Goal: Task Accomplishment & Management: Use online tool/utility

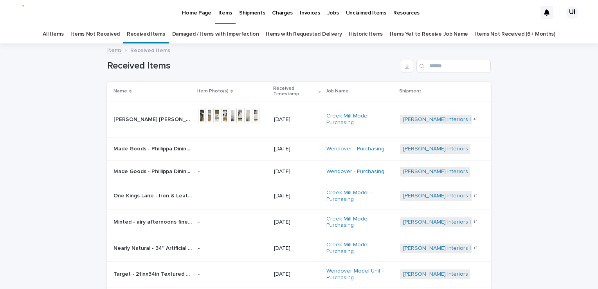
click at [33, 94] on div "Loading... Saving… Loading... Saving… Received Items Name Item Photo(s) Receive…" at bounding box center [299, 236] width 598 height 385
drag, startPoint x: 519, startPoint y: 127, endPoint x: 508, endPoint y: 127, distance: 11.7
click at [519, 127] on div "Loading... Saving… Loading... Saving… Received Items Name Item Photo(s) Receive…" at bounding box center [299, 236] width 598 height 385
click at [434, 68] on input "Search" at bounding box center [453, 66] width 74 height 13
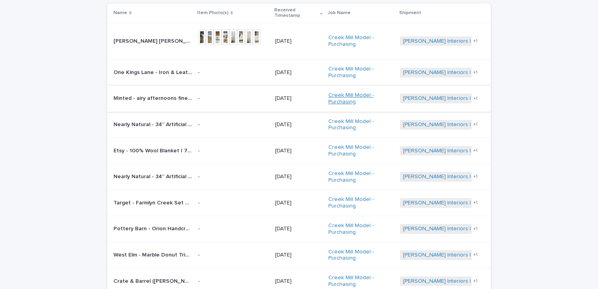
scroll to position [157, 0]
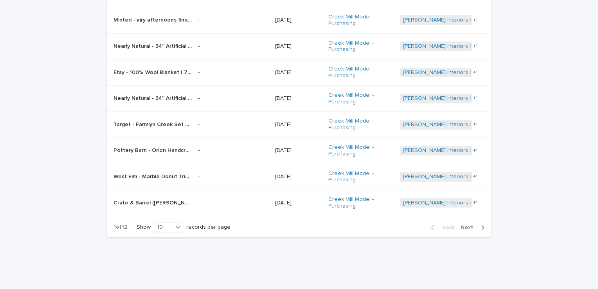
type input "*********"
click at [468, 226] on span "Next" at bounding box center [469, 227] width 17 height 5
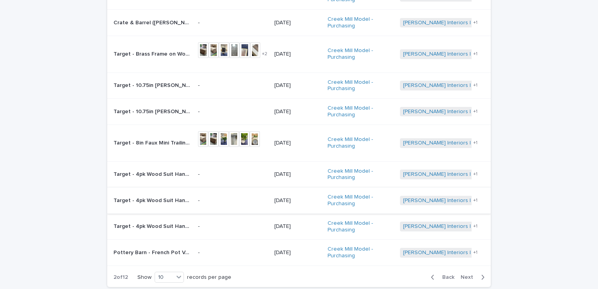
scroll to position [157, 0]
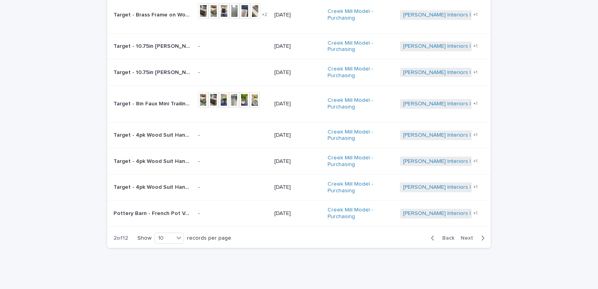
click at [464, 235] on span "Next" at bounding box center [469, 237] width 17 height 5
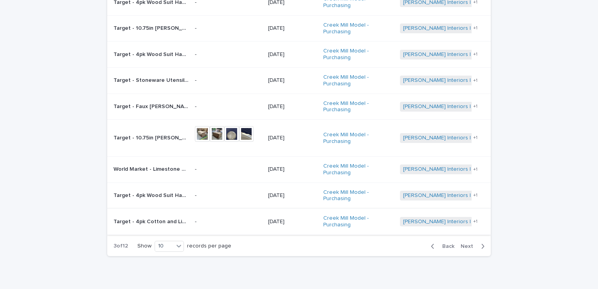
scroll to position [151, 0]
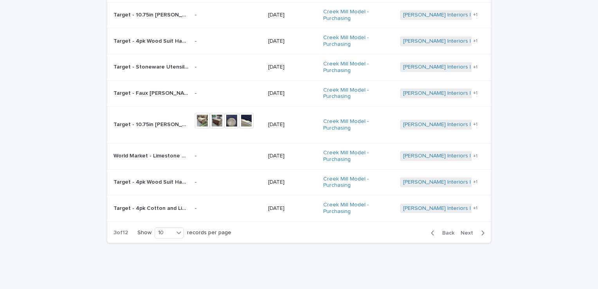
click at [463, 232] on span "Next" at bounding box center [469, 232] width 17 height 5
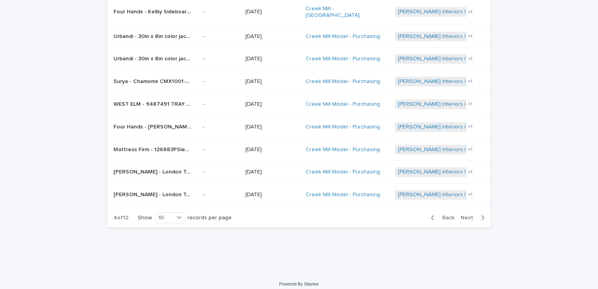
scroll to position [121, 0]
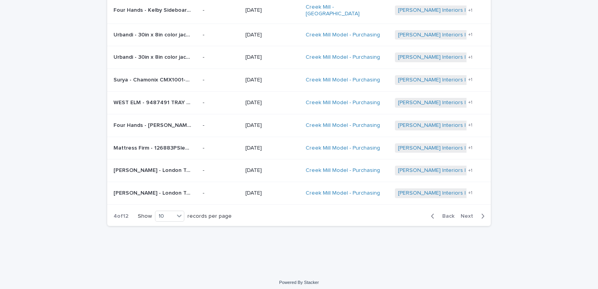
click at [465, 213] on span "Next" at bounding box center [469, 215] width 17 height 5
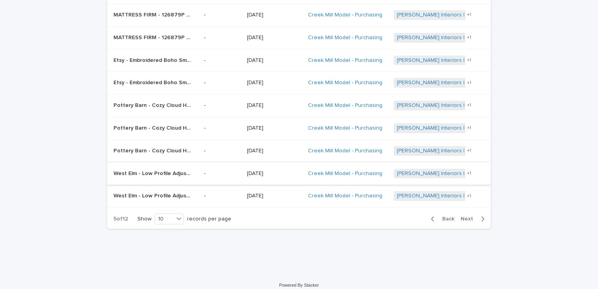
scroll to position [121, 0]
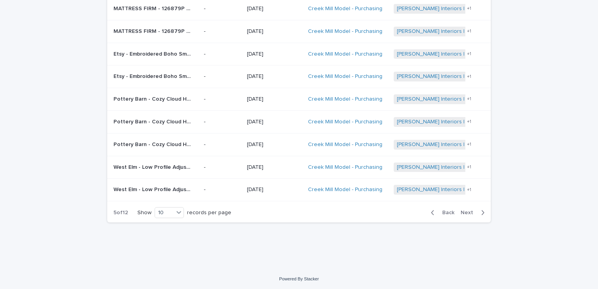
click at [465, 211] on span "Next" at bounding box center [469, 212] width 17 height 5
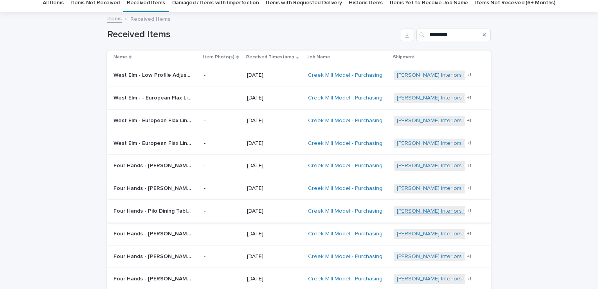
scroll to position [81, 0]
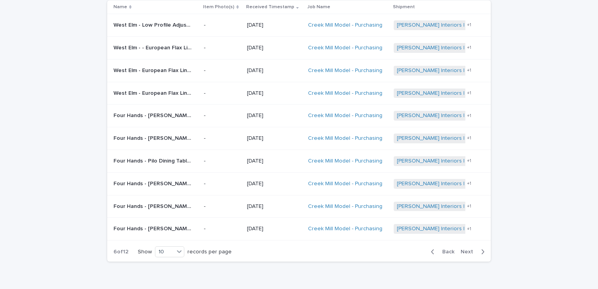
click at [461, 249] on span "Next" at bounding box center [469, 251] width 17 height 5
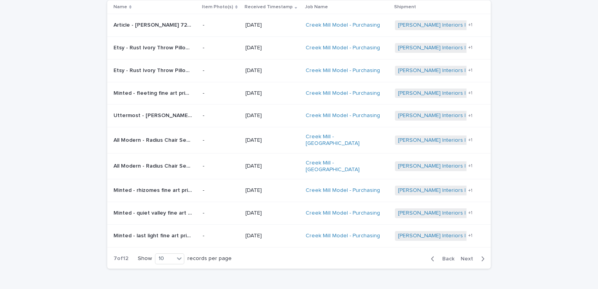
scroll to position [121, 0]
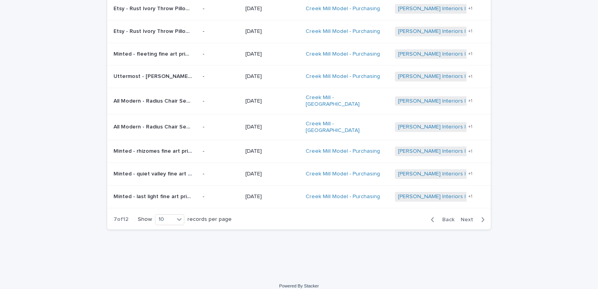
click at [463, 217] on span "Next" at bounding box center [469, 219] width 17 height 5
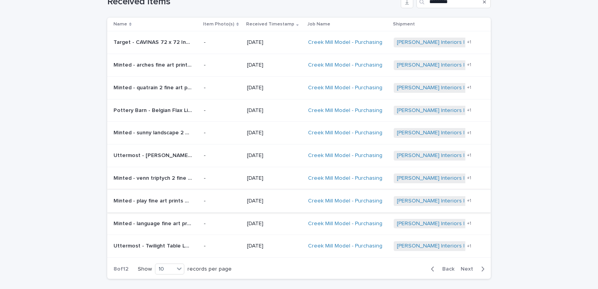
scroll to position [121, 0]
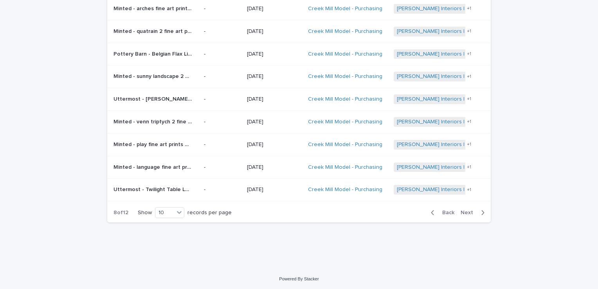
click at [463, 212] on span "Next" at bounding box center [469, 212] width 17 height 5
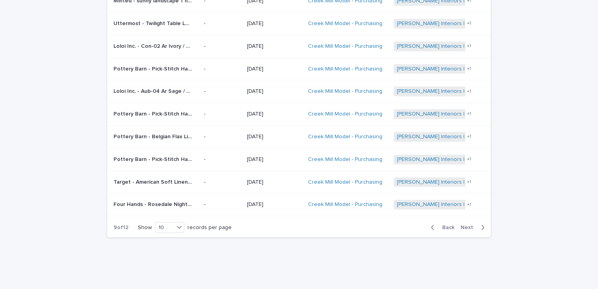
scroll to position [117, 0]
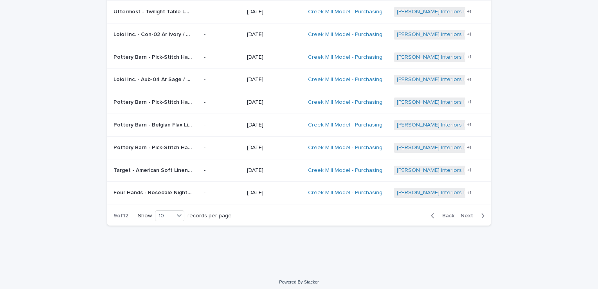
click at [462, 213] on span "Next" at bounding box center [469, 215] width 17 height 5
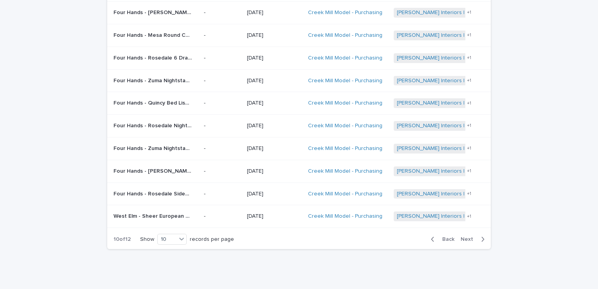
scroll to position [117, 0]
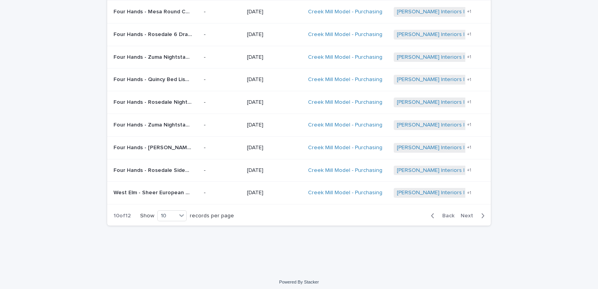
click at [465, 215] on span "Next" at bounding box center [469, 215] width 17 height 5
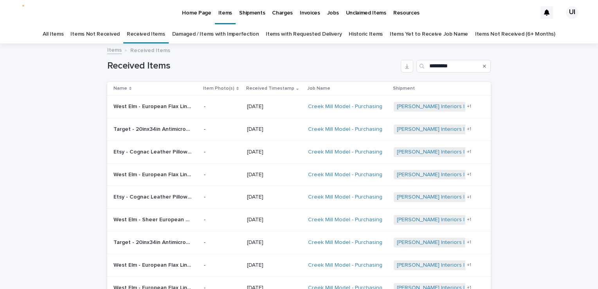
click at [193, 18] on link "Home Page" at bounding box center [196, 12] width 36 height 24
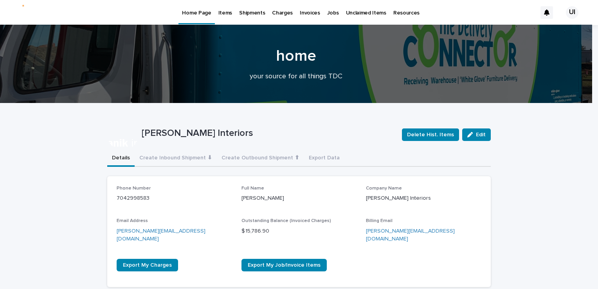
click at [227, 8] on p "Items" at bounding box center [225, 8] width 14 height 16
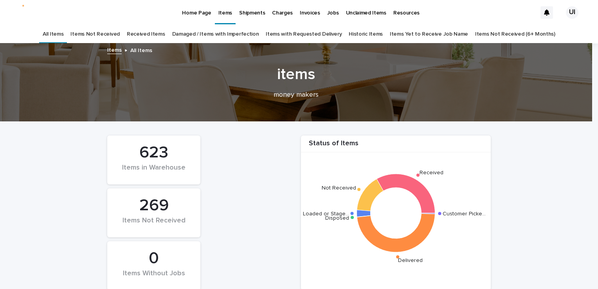
click at [164, 32] on link "Received Items" at bounding box center [146, 34] width 38 height 18
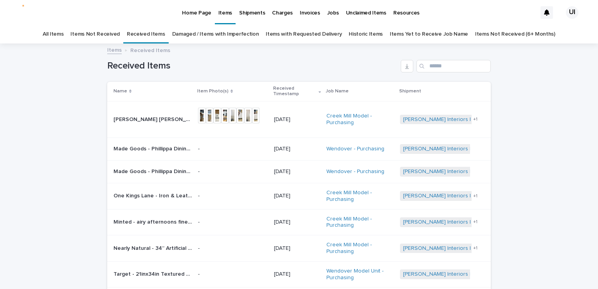
click at [230, 32] on link "Damaged / Items with Imperfection" at bounding box center [215, 34] width 87 height 18
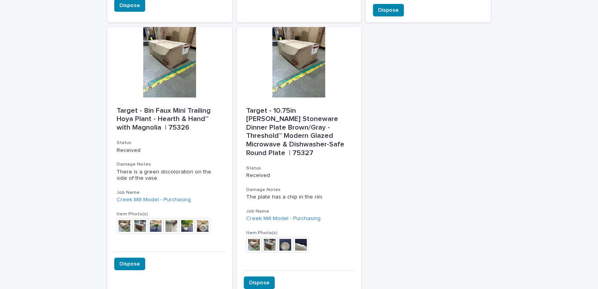
scroll to position [1174, 0]
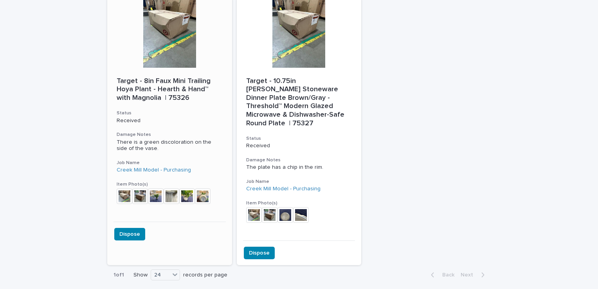
click at [119, 201] on img at bounding box center [125, 196] width 16 height 16
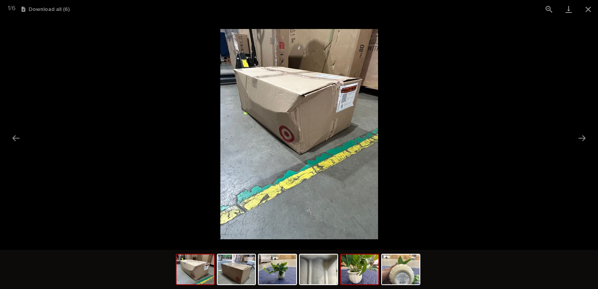
click at [348, 273] on img at bounding box center [360, 269] width 38 height 30
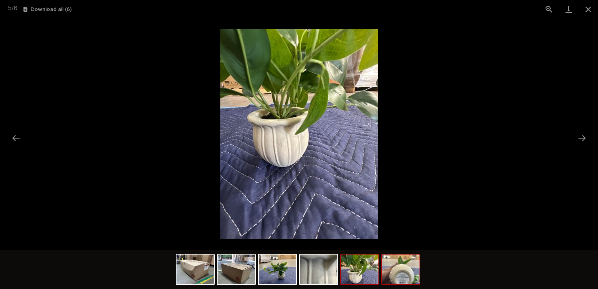
click at [398, 272] on img at bounding box center [401, 269] width 38 height 30
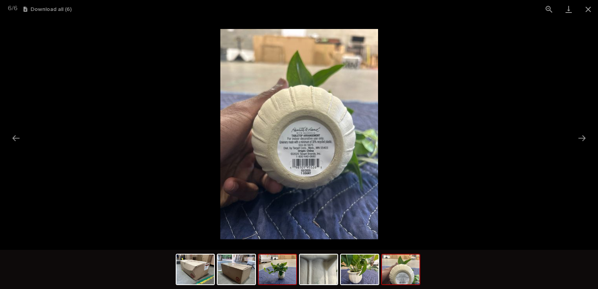
click at [287, 270] on img at bounding box center [278, 269] width 38 height 30
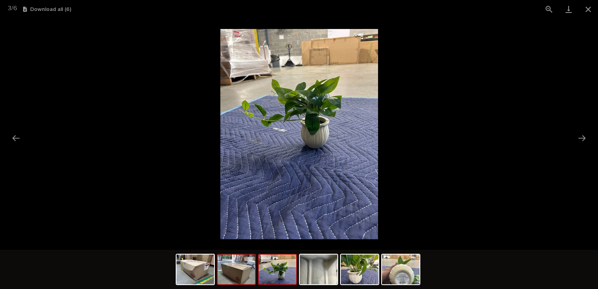
click at [248, 280] on img at bounding box center [237, 269] width 38 height 30
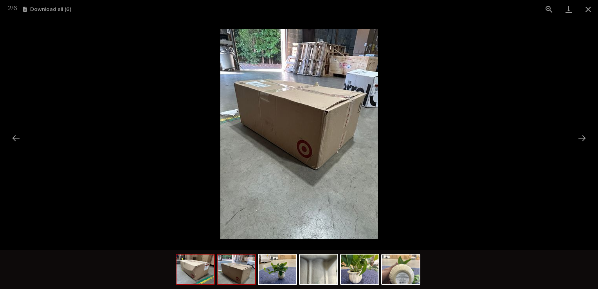
click at [214, 274] on img at bounding box center [196, 269] width 38 height 30
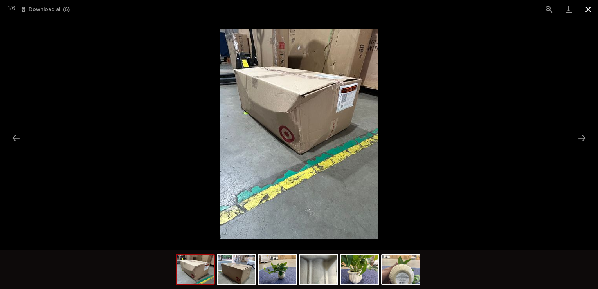
click at [584, 9] on button "Close gallery" at bounding box center [589, 9] width 20 height 18
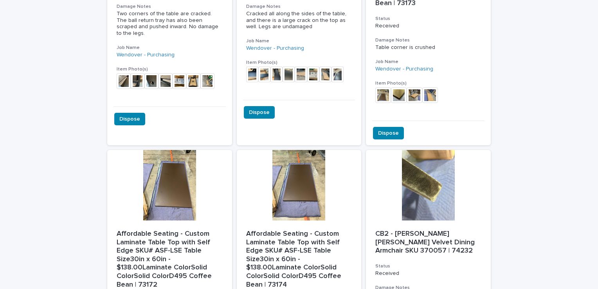
scroll to position [0, 0]
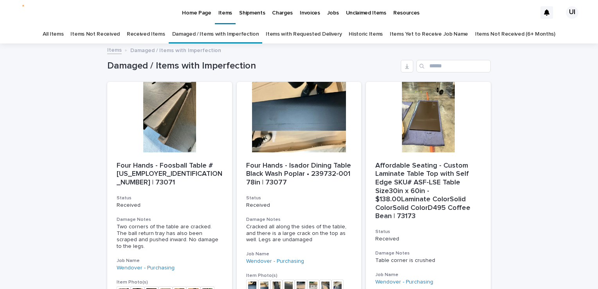
click at [148, 34] on link "Received Items" at bounding box center [146, 34] width 38 height 18
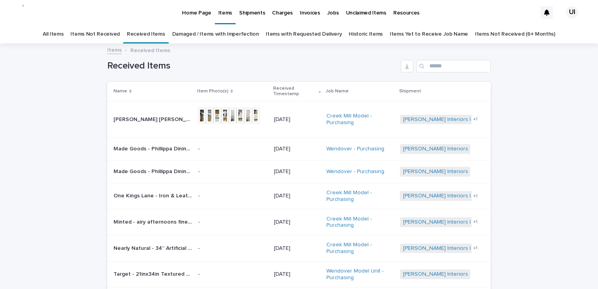
click at [501, 98] on div "Loading... Saving… Loading... Saving… Received Items Name Item Photo(s) Receive…" at bounding box center [299, 236] width 598 height 385
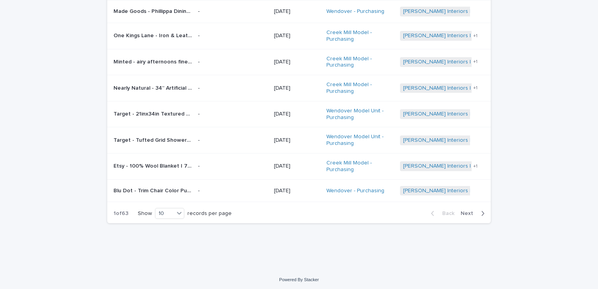
scroll to position [161, 0]
click at [461, 211] on span "Next" at bounding box center [469, 212] width 17 height 5
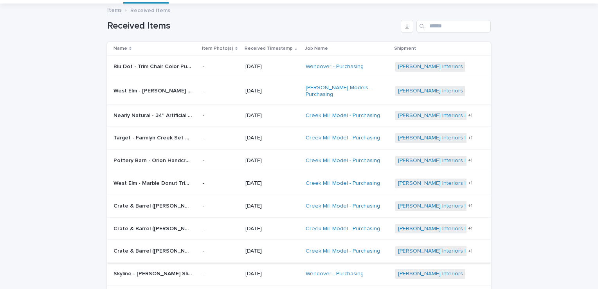
scroll to position [78, 0]
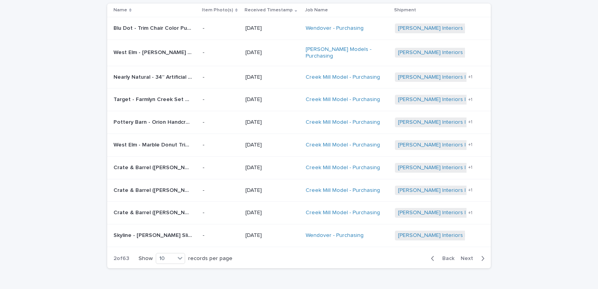
click at [446, 256] on span "Back" at bounding box center [446, 258] width 17 height 5
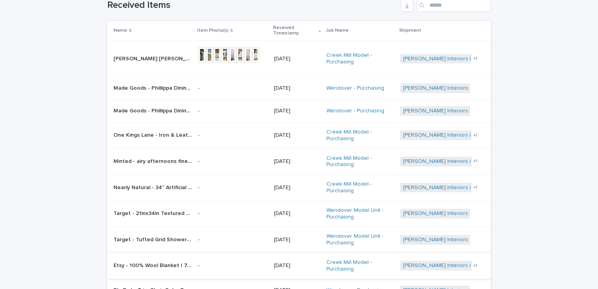
scroll to position [18, 0]
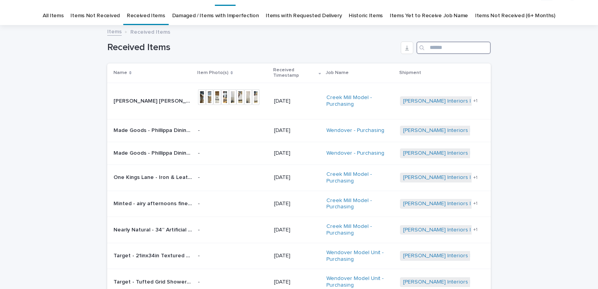
click at [426, 41] on input "Search" at bounding box center [453, 47] width 74 height 13
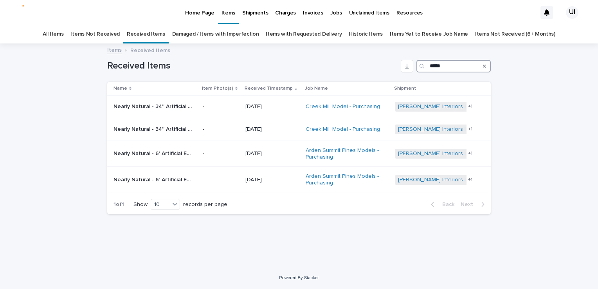
drag, startPoint x: 448, startPoint y: 66, endPoint x: 354, endPoint y: 67, distance: 93.9
click at [354, 67] on div "Received Items *****" at bounding box center [299, 66] width 384 height 13
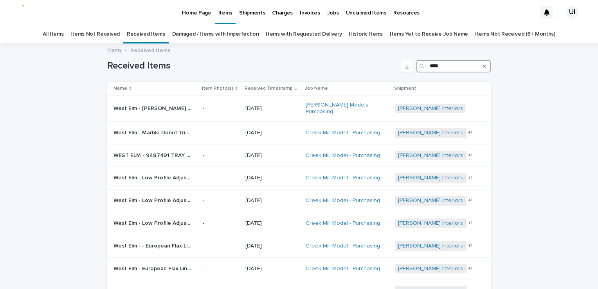
type input "****"
drag, startPoint x: 482, startPoint y: 68, endPoint x: 472, endPoint y: 78, distance: 14.1
click at [483, 68] on button "Search" at bounding box center [484, 66] width 3 height 13
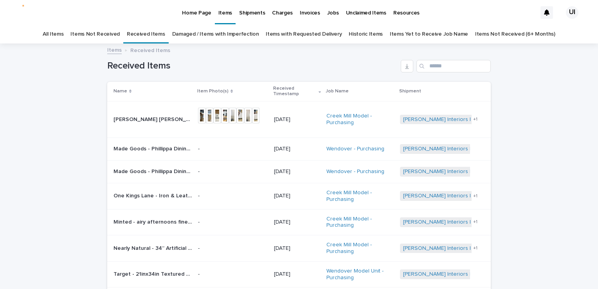
click at [198, 36] on link "Damaged / Items with Imperfection" at bounding box center [215, 34] width 87 height 18
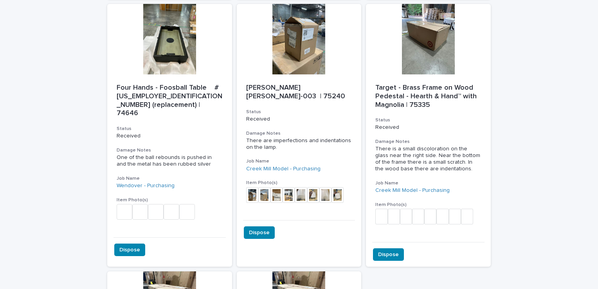
scroll to position [1018, 0]
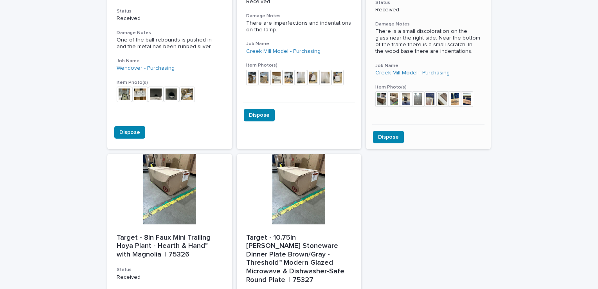
click at [376, 103] on img at bounding box center [381, 99] width 12 height 16
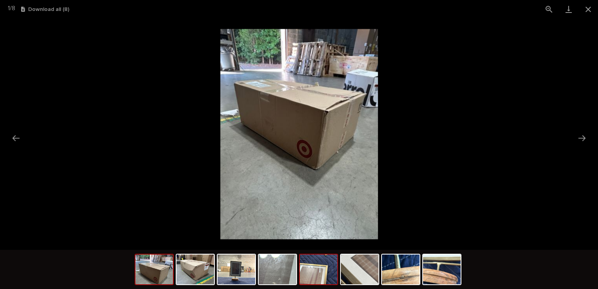
click at [317, 267] on img at bounding box center [319, 269] width 38 height 30
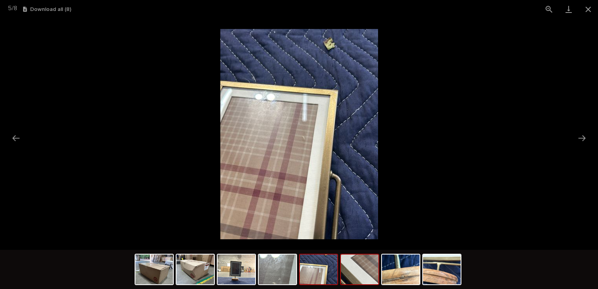
click at [344, 267] on img at bounding box center [360, 269] width 38 height 30
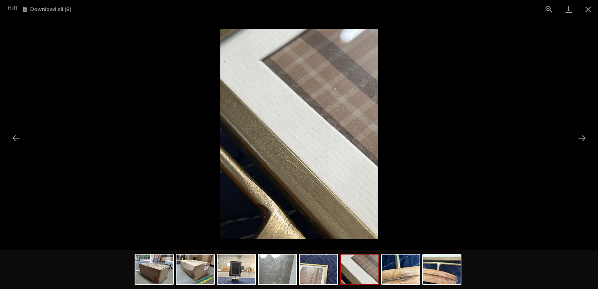
click at [352, 264] on img at bounding box center [360, 269] width 38 height 30
click at [391, 264] on img at bounding box center [401, 269] width 38 height 30
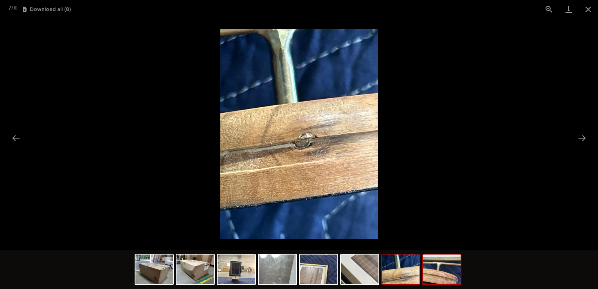
click at [431, 263] on img at bounding box center [442, 269] width 38 height 30
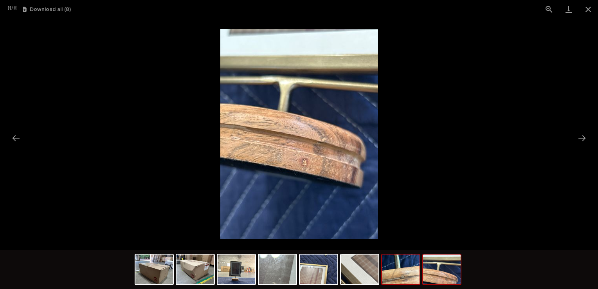
click at [401, 278] on img at bounding box center [401, 269] width 38 height 30
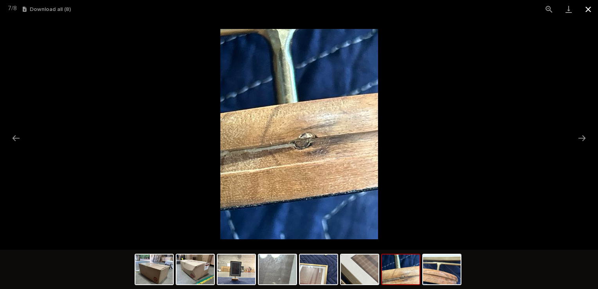
click at [588, 14] on button "Close gallery" at bounding box center [589, 9] width 20 height 18
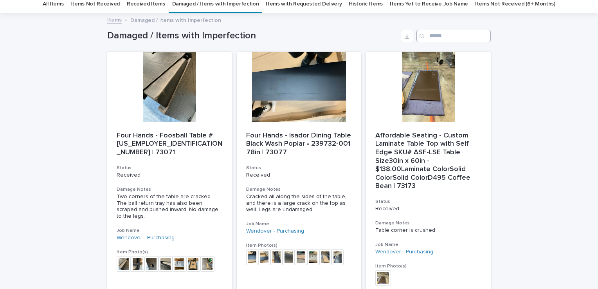
scroll to position [0, 0]
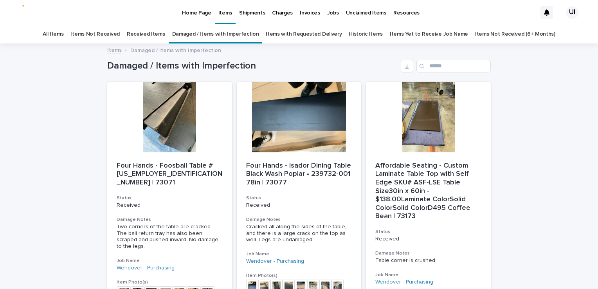
click at [156, 33] on link "Received Items" at bounding box center [146, 34] width 38 height 18
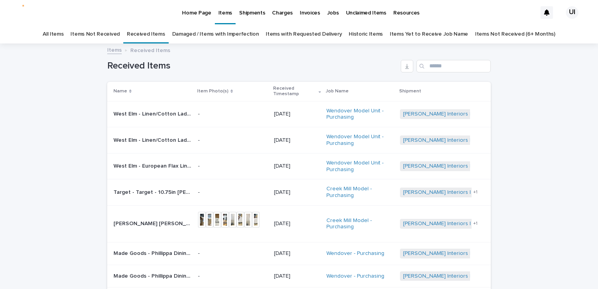
click at [189, 34] on link "Damaged / Items with Imperfection" at bounding box center [215, 34] width 87 height 18
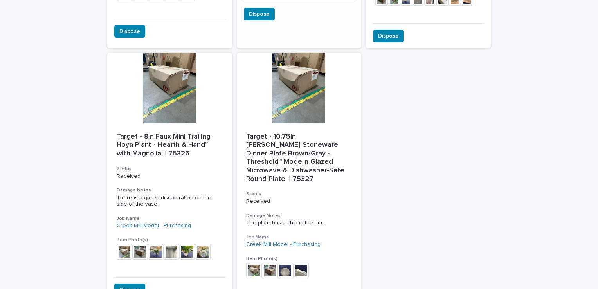
scroll to position [1136, 0]
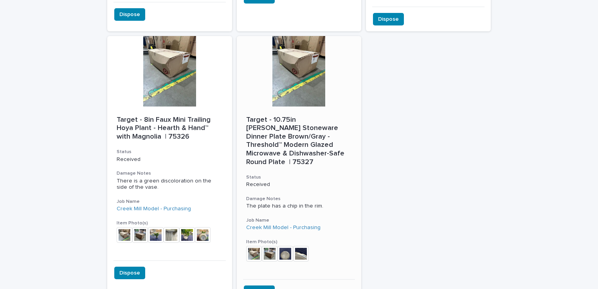
click at [292, 95] on div at bounding box center [299, 71] width 125 height 70
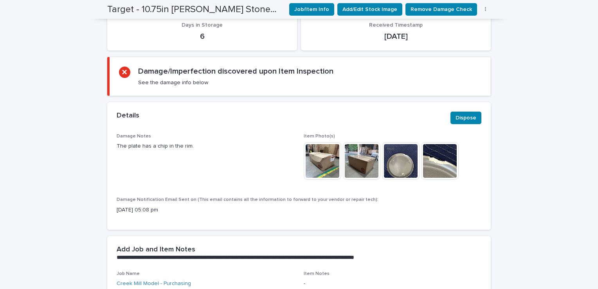
scroll to position [431, 0]
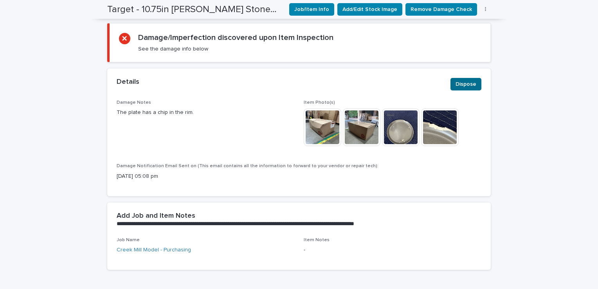
click at [456, 80] on span "Dispose" at bounding box center [466, 84] width 21 height 8
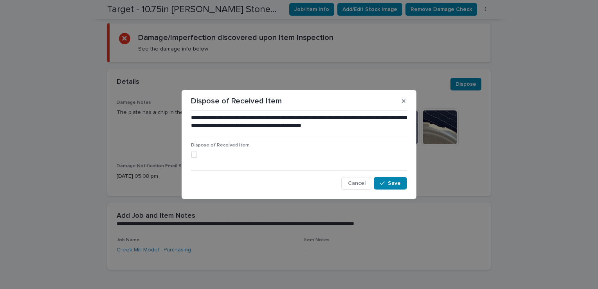
click at [190, 150] on div "**********" at bounding box center [299, 151] width 220 height 79
click at [194, 157] on span at bounding box center [194, 154] width 6 height 6
click at [389, 182] on span "Save" at bounding box center [394, 182] width 13 height 5
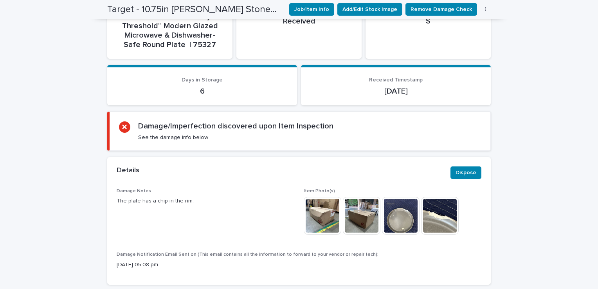
scroll to position [470, 0]
